Goal: Book appointment/travel/reservation

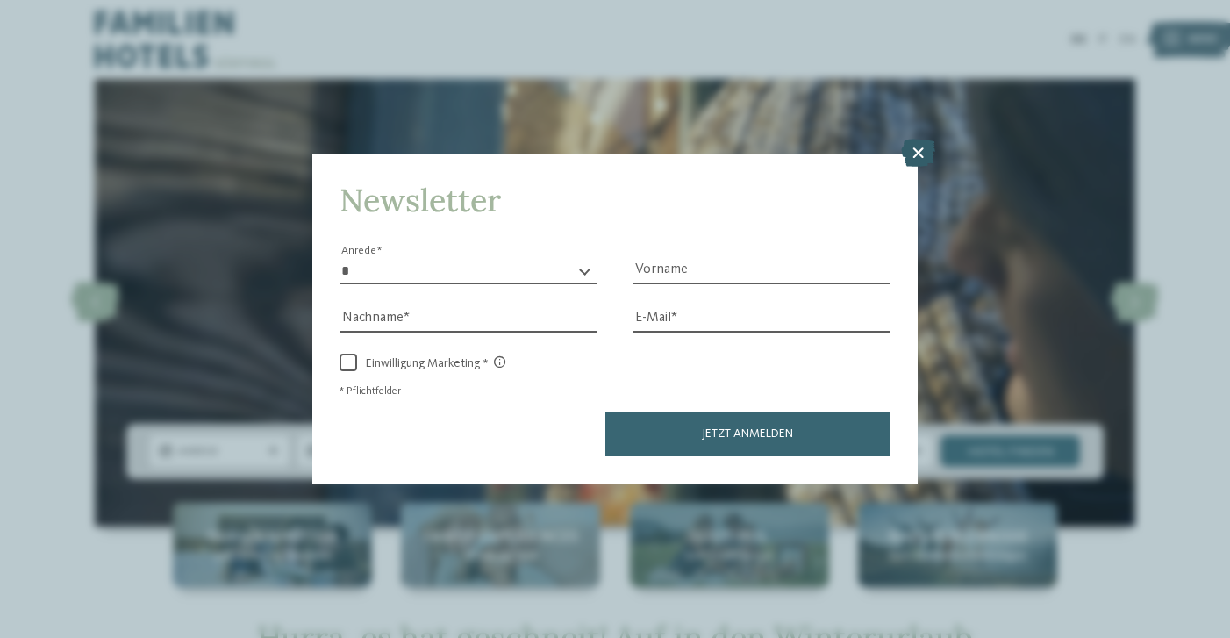
click at [919, 139] on icon at bounding box center [918, 153] width 34 height 28
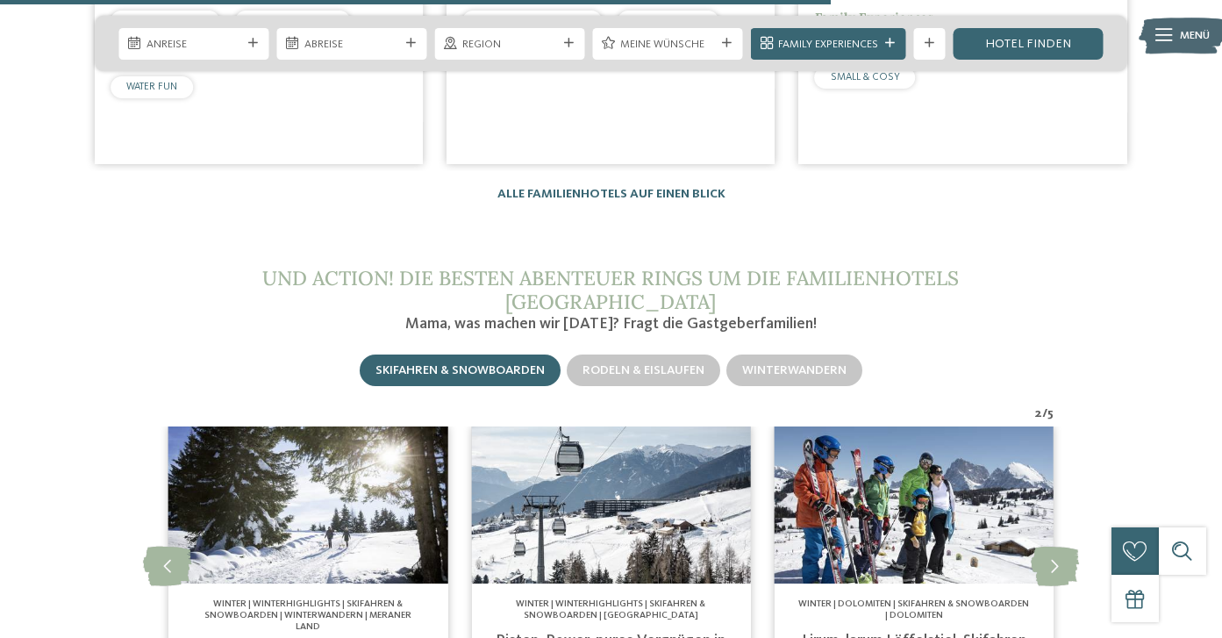
scroll to position [3304, 0]
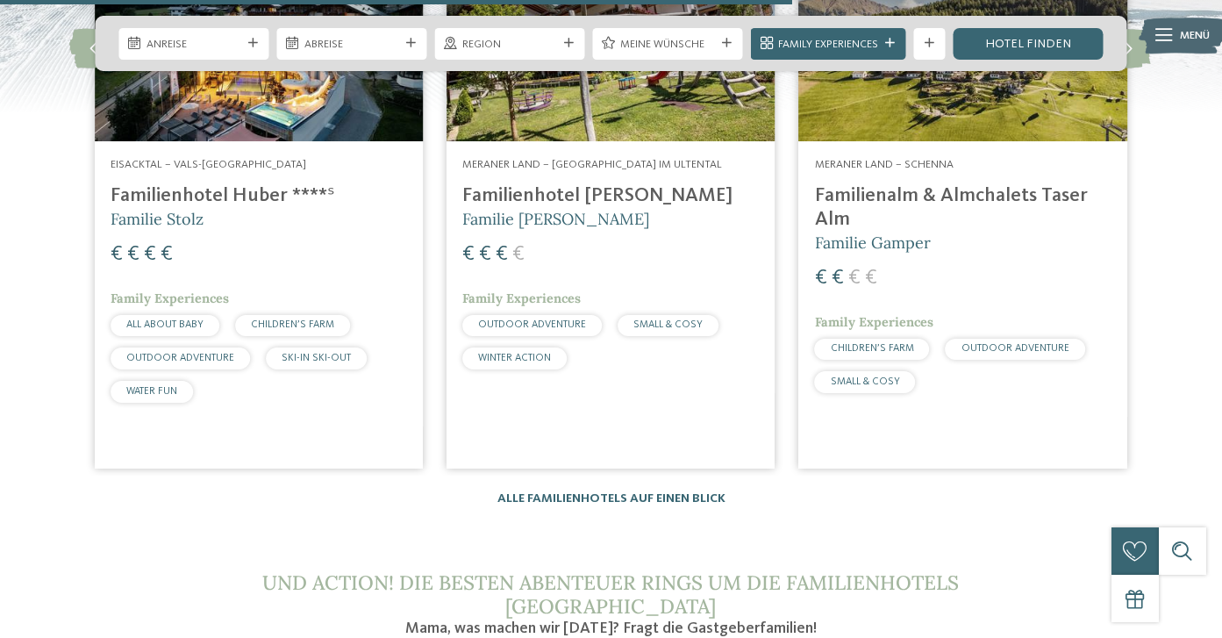
click at [921, 184] on h4 "Familienalm & Almchalets Taser Alm" at bounding box center [963, 207] width 297 height 47
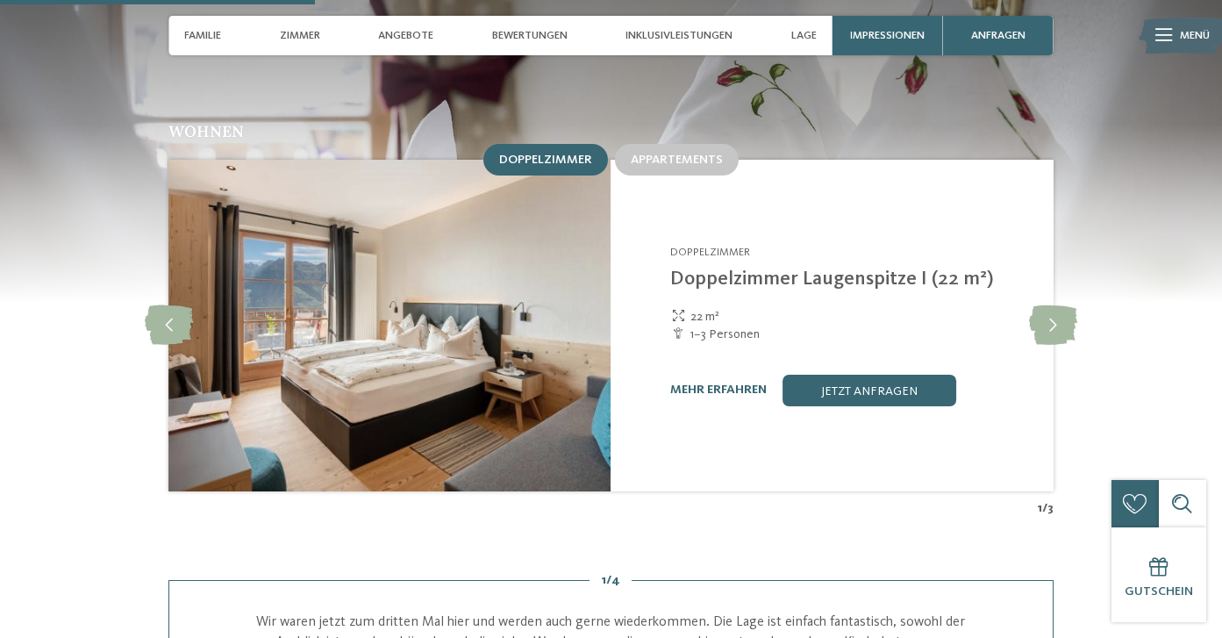
scroll to position [1616, 0]
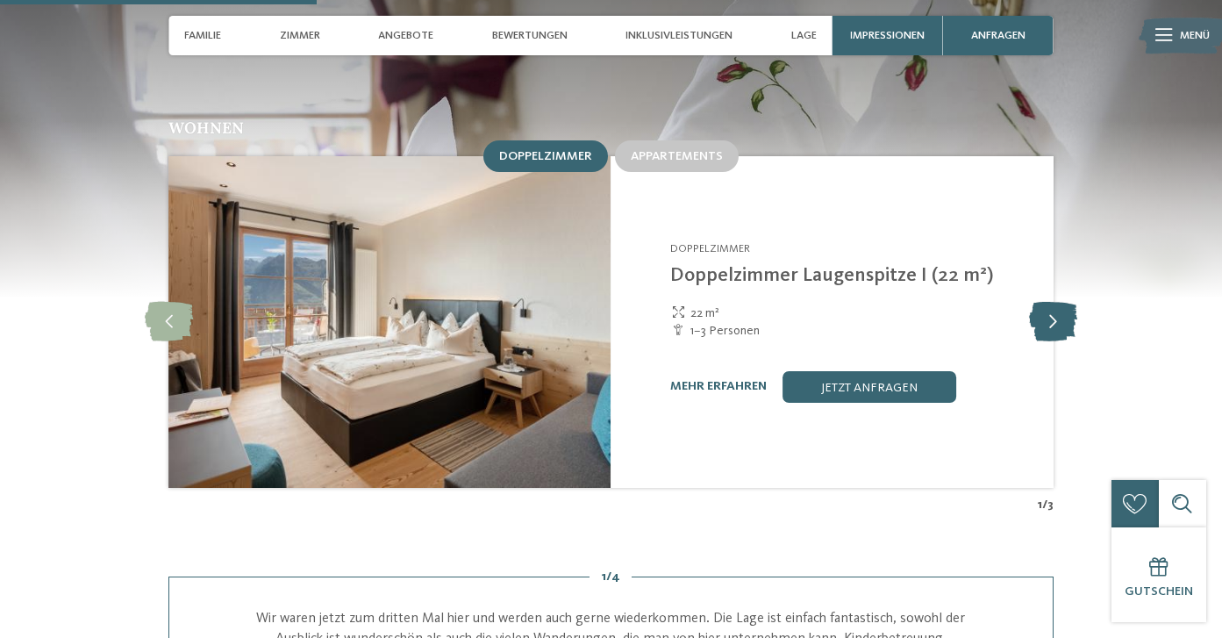
click at [1054, 302] on icon at bounding box center [1053, 321] width 48 height 39
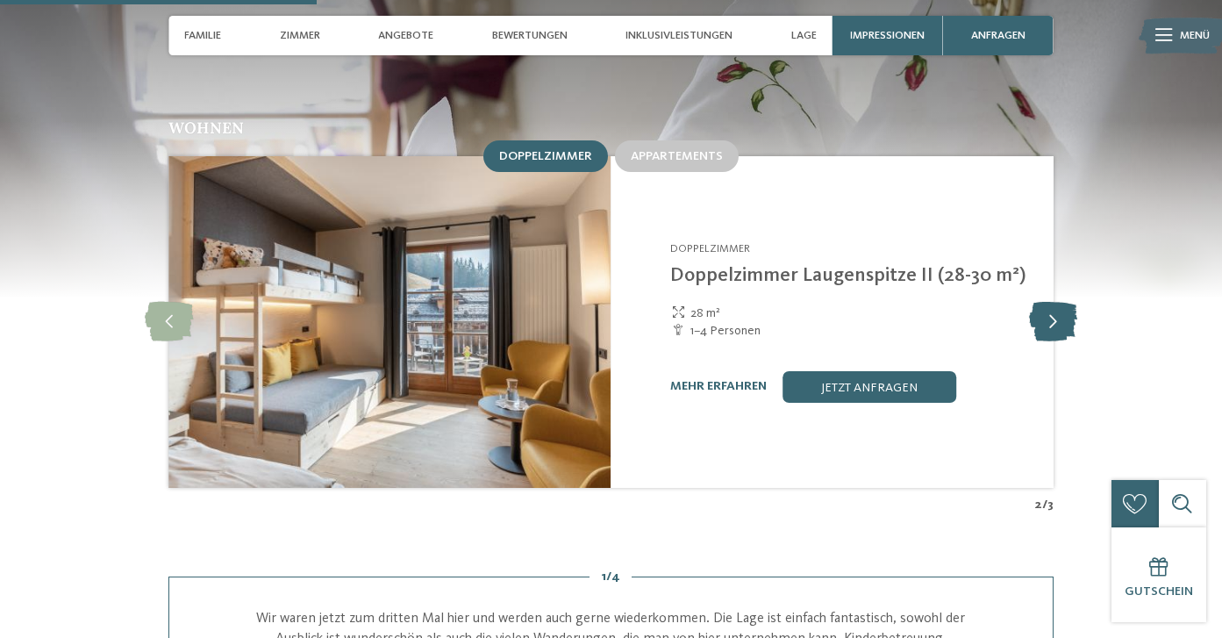
click at [1054, 302] on icon at bounding box center [1053, 321] width 48 height 39
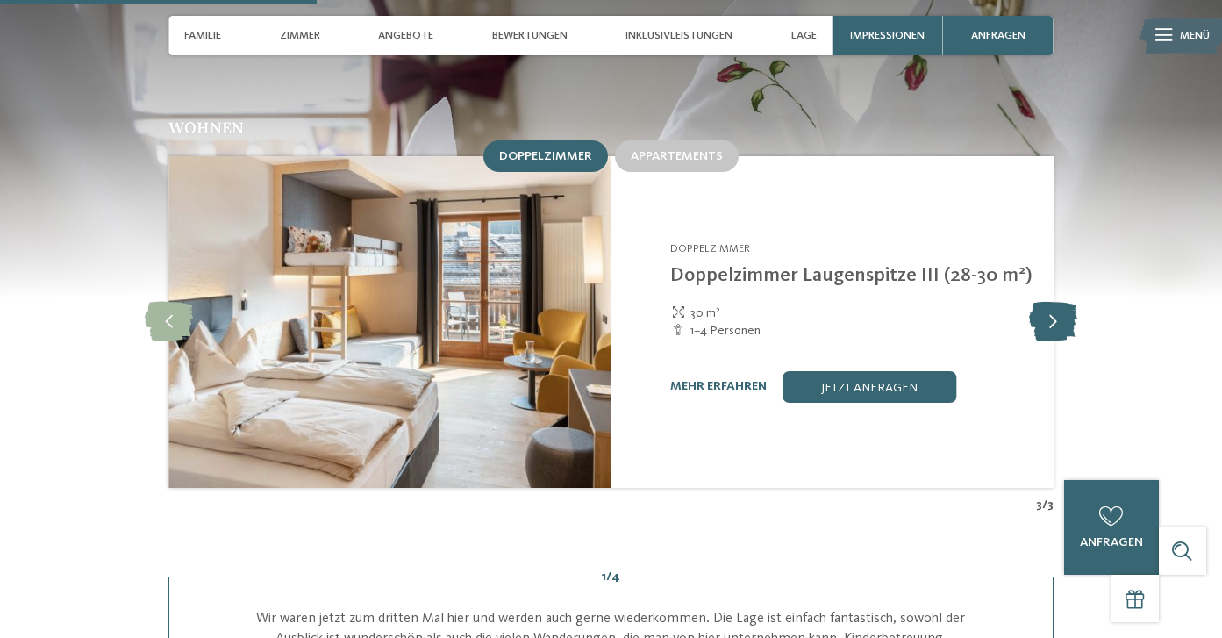
click at [1054, 302] on icon at bounding box center [1053, 321] width 48 height 39
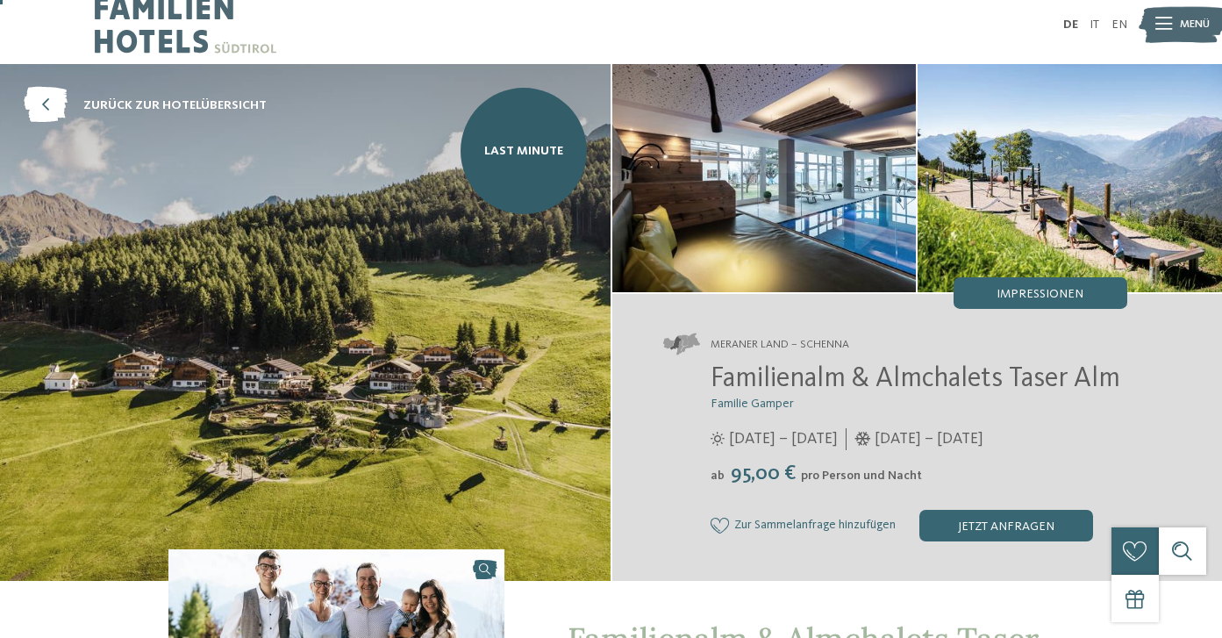
scroll to position [15, 0]
click at [992, 531] on div "jetzt anfragen" at bounding box center [1007, 526] width 174 height 32
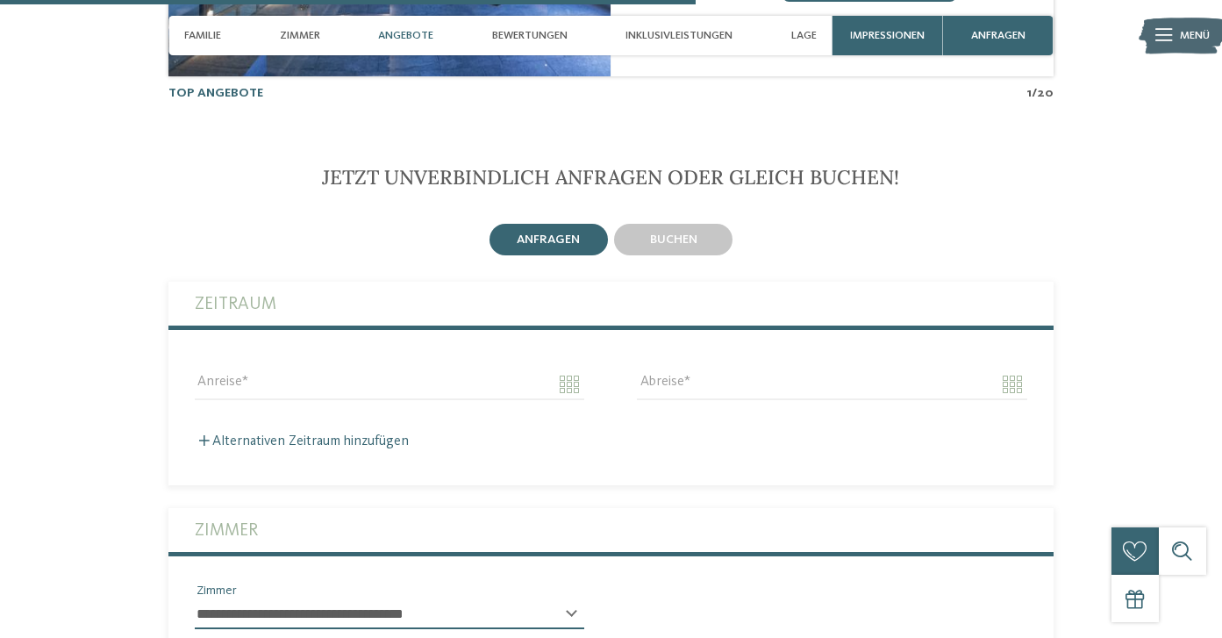
scroll to position [3599, 0]
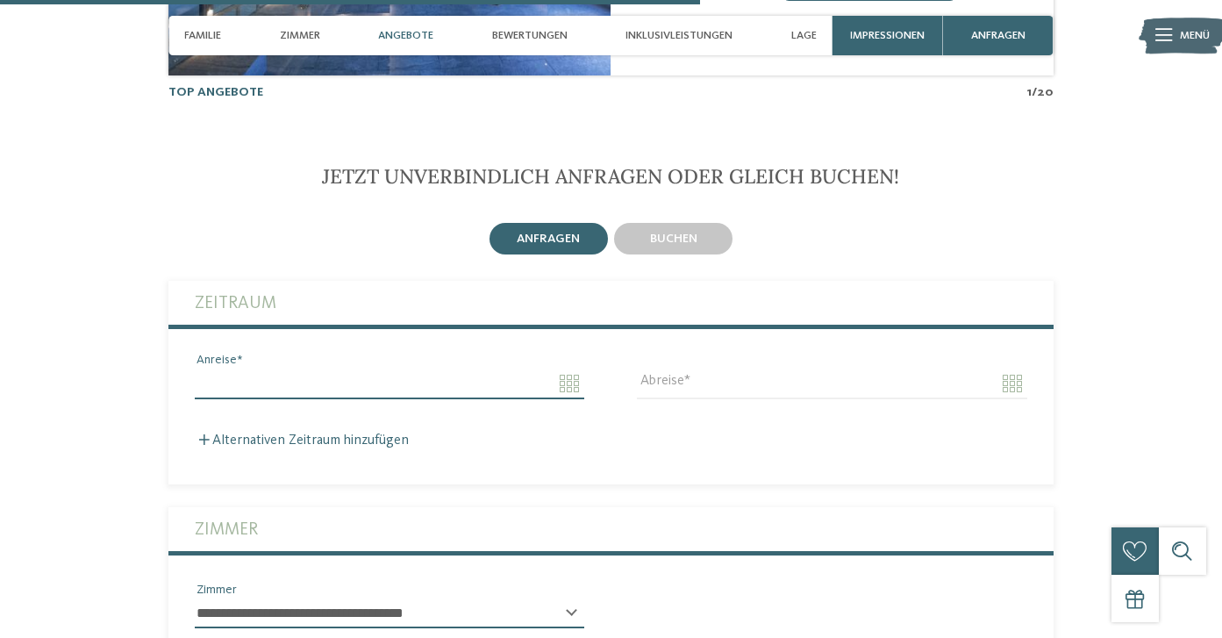
click at [255, 369] on input "Anreise" at bounding box center [390, 384] width 390 height 30
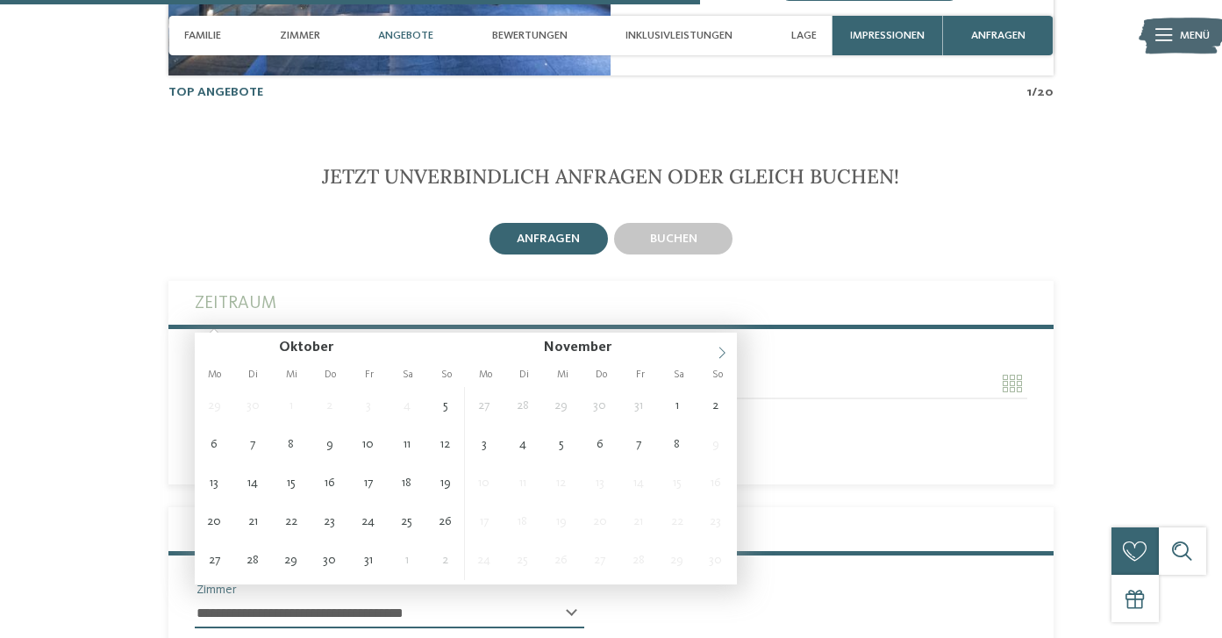
click at [723, 351] on icon at bounding box center [723, 353] width 6 height 11
type input "**********"
type input "****"
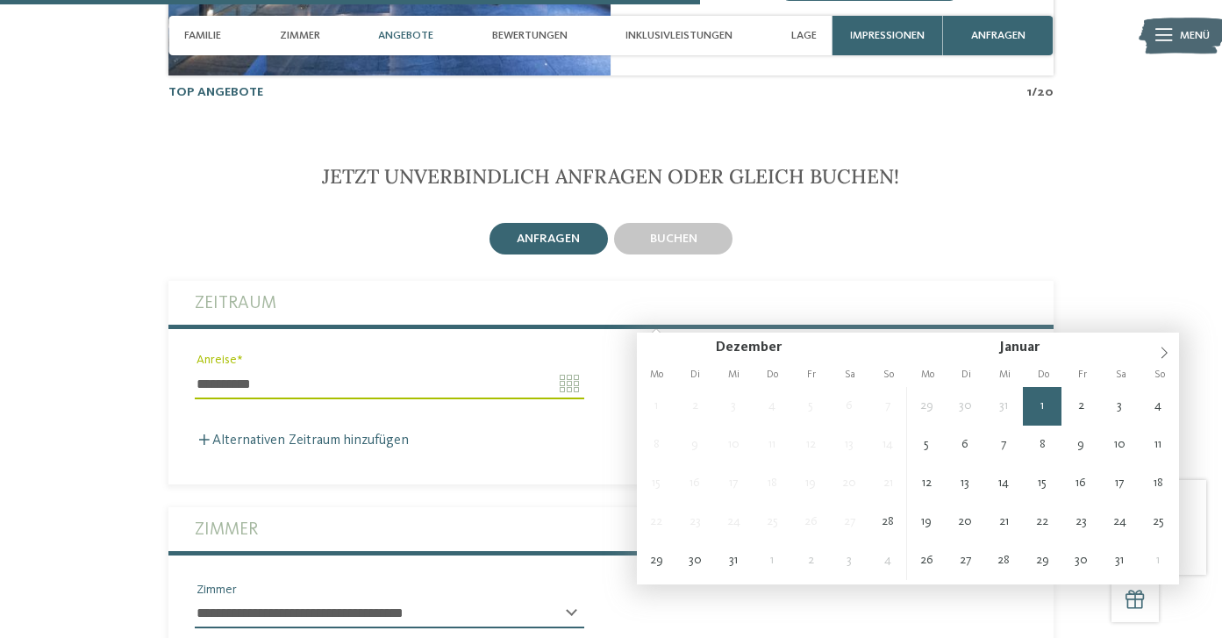
type input "**********"
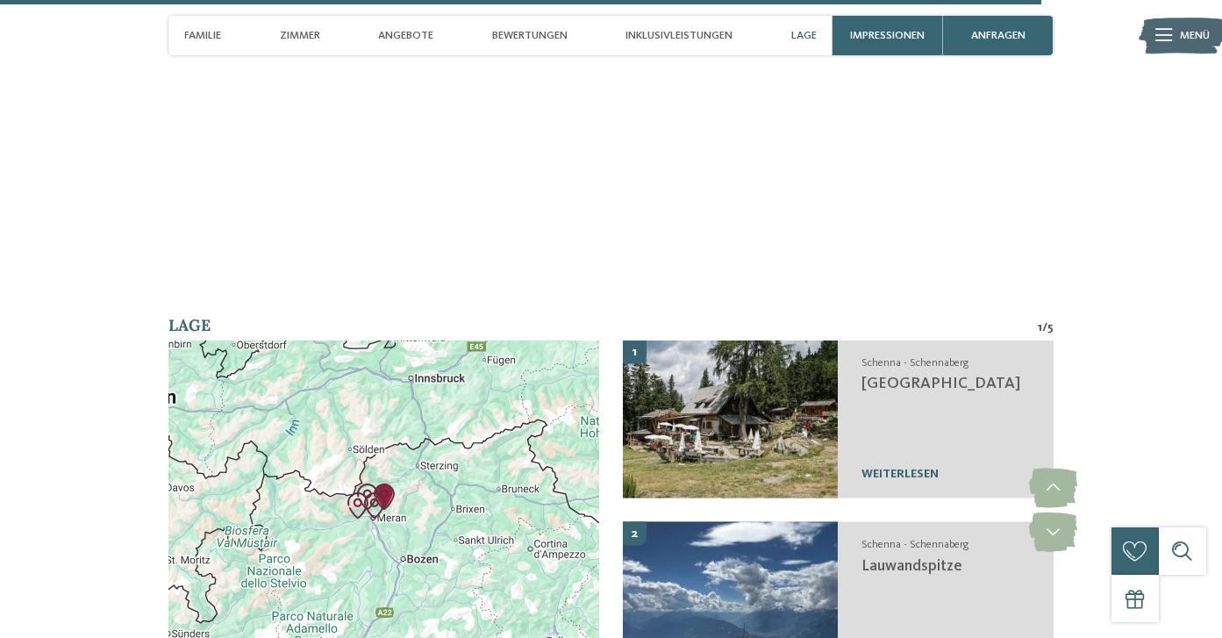
scroll to position [5370, 0]
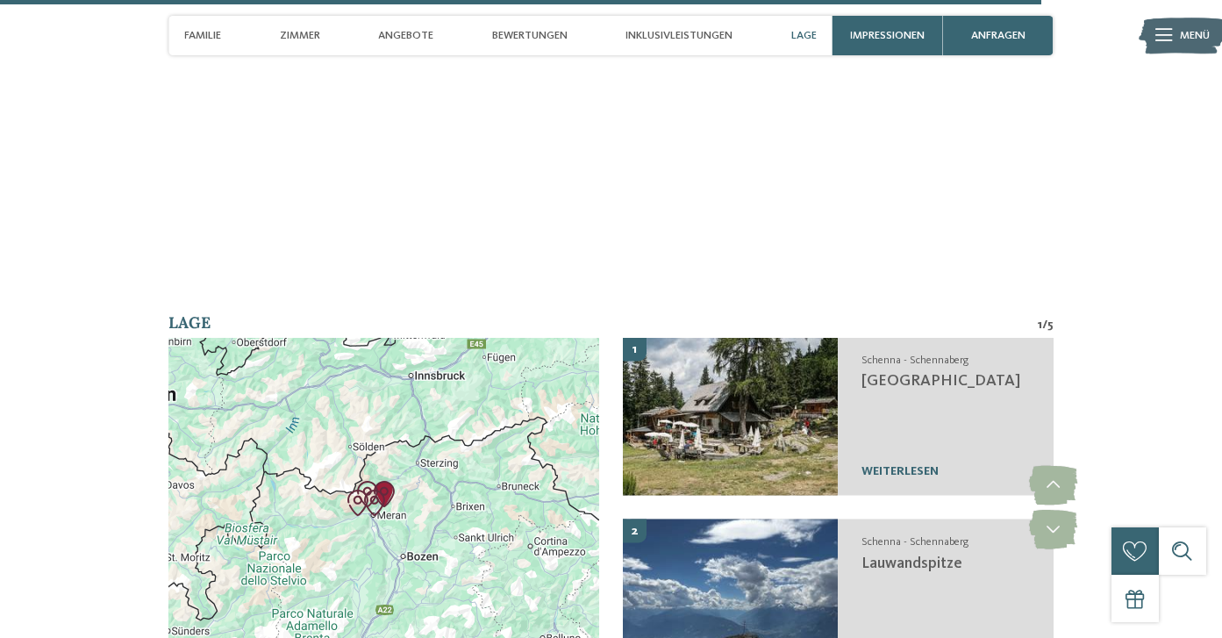
click at [385, 490] on img "Therme Meran" at bounding box center [375, 503] width 26 height 26
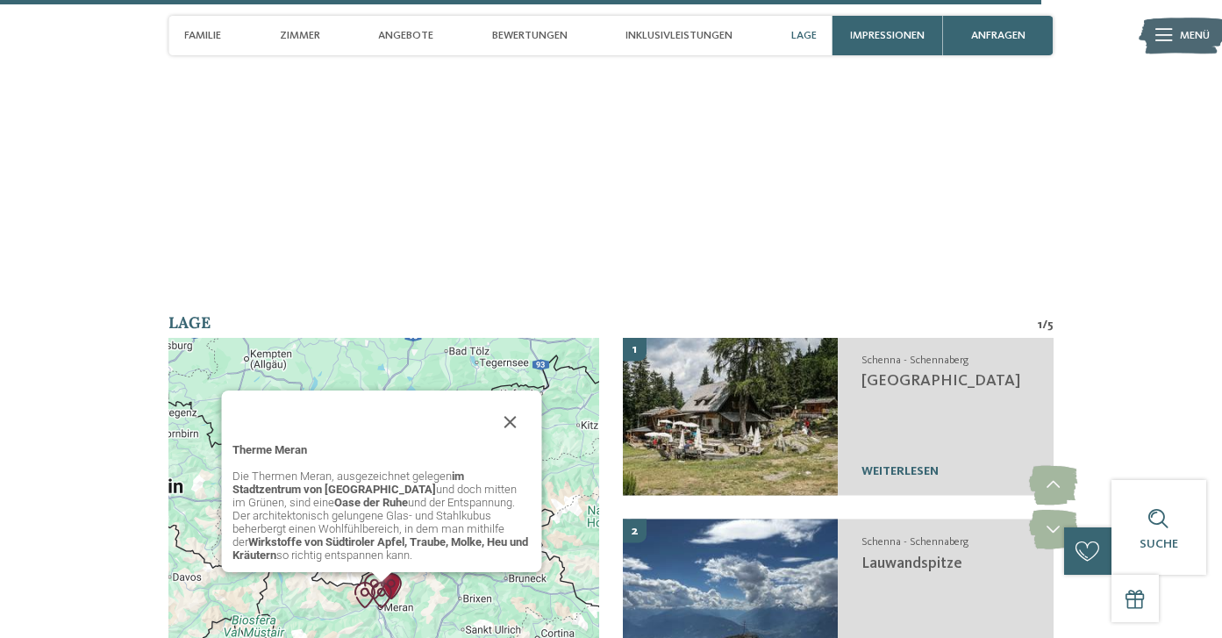
click at [459, 542] on div "Therme Meran Die Thermen Meran, ausgezeichnet gelegen im Stadtzentrum von Meran…" at bounding box center [383, 508] width 431 height 340
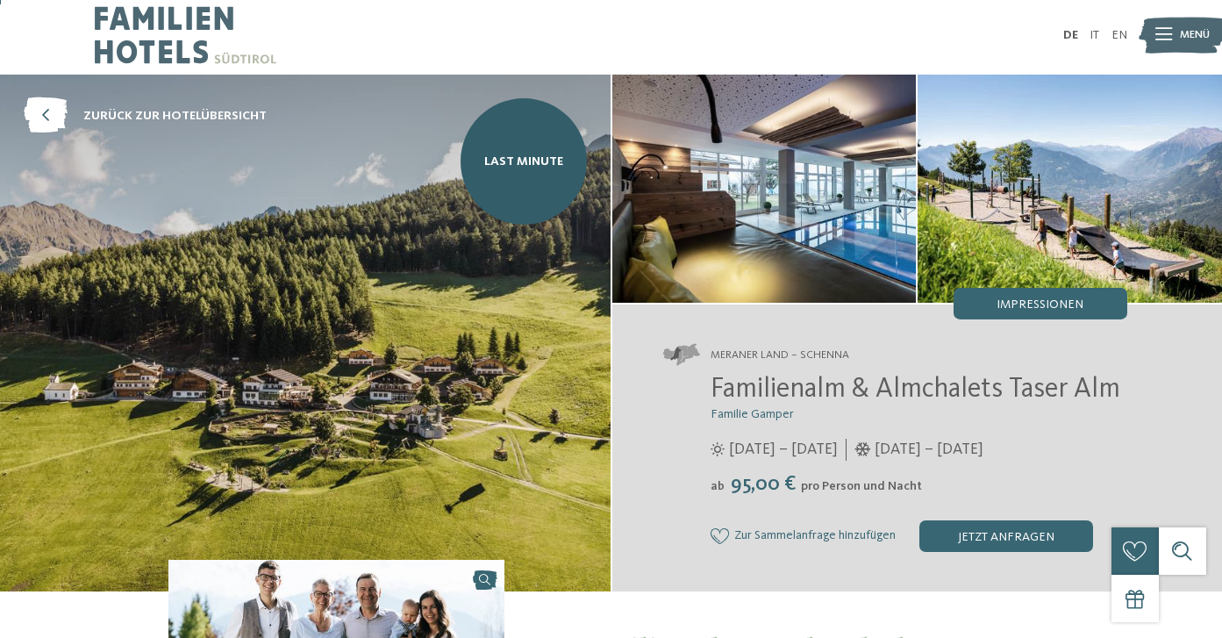
scroll to position [7, 0]
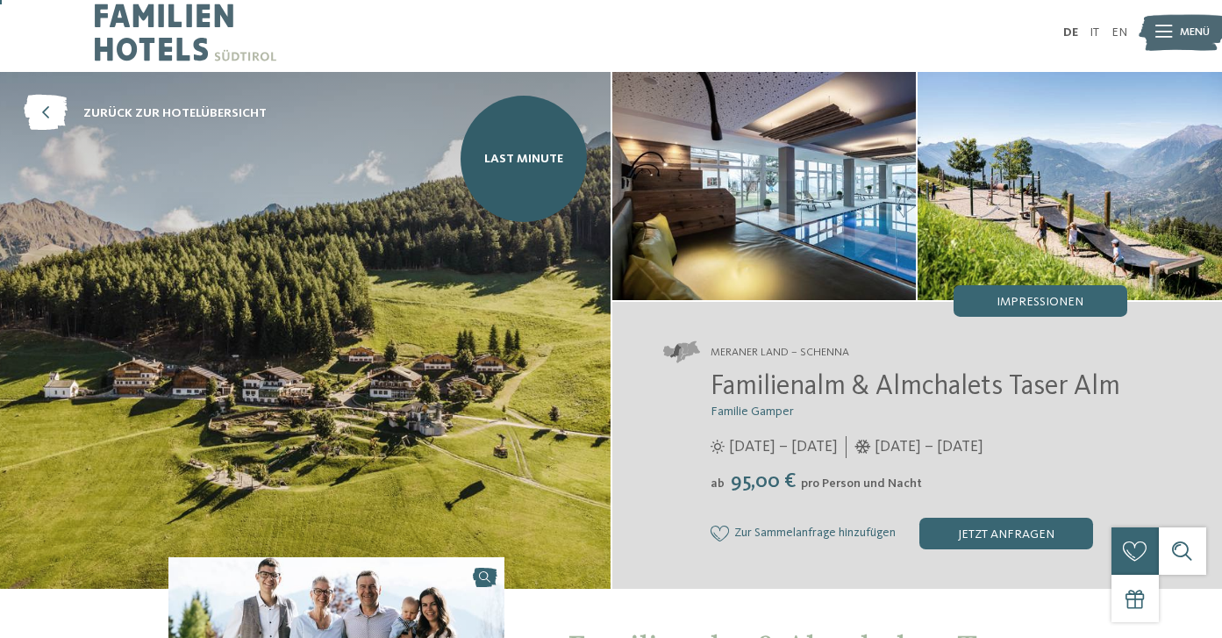
click at [897, 454] on span "25.12.2025 – 06.01.2026" at bounding box center [929, 447] width 109 height 22
click at [764, 391] on span "Familienalm & Almchalets Taser Alm" at bounding box center [916, 387] width 410 height 28
click at [952, 520] on div "jetzt anfragen" at bounding box center [1007, 534] width 174 height 32
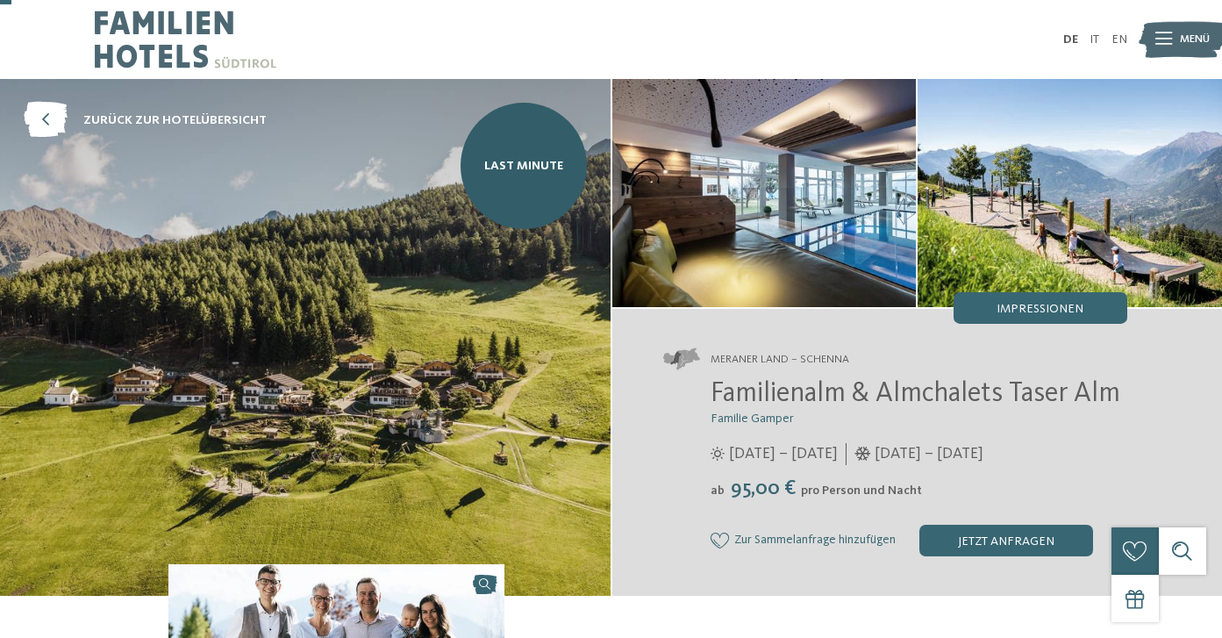
scroll to position [0, 0]
click at [57, 122] on icon at bounding box center [46, 121] width 44 height 36
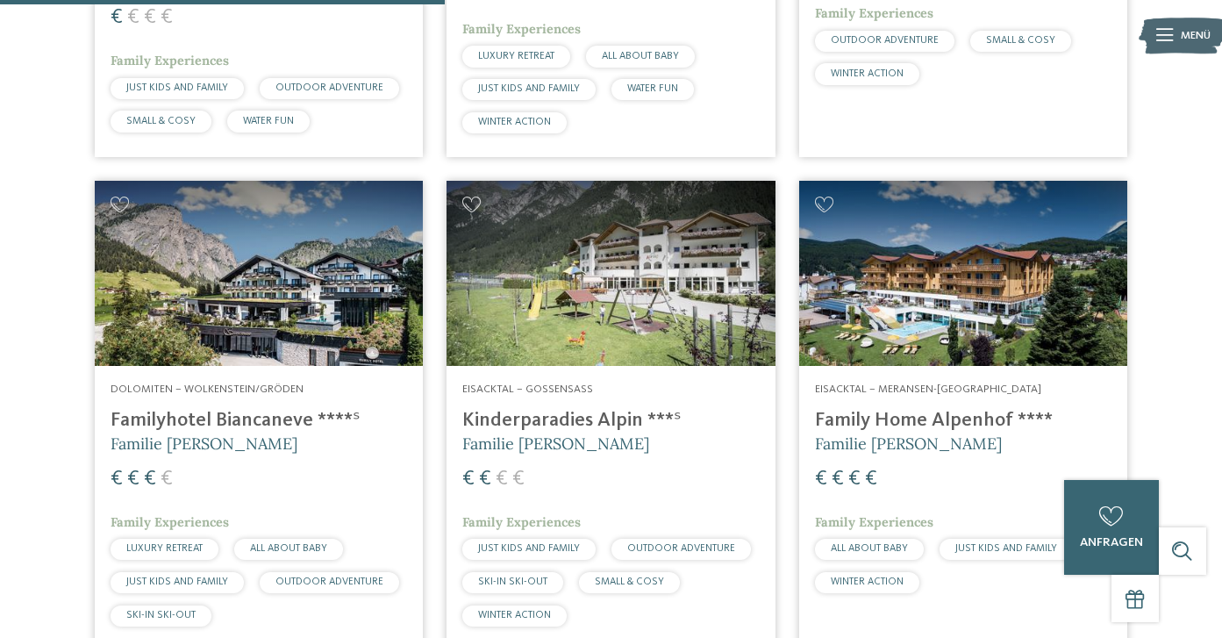
scroll to position [1906, 0]
